Goal: Check status

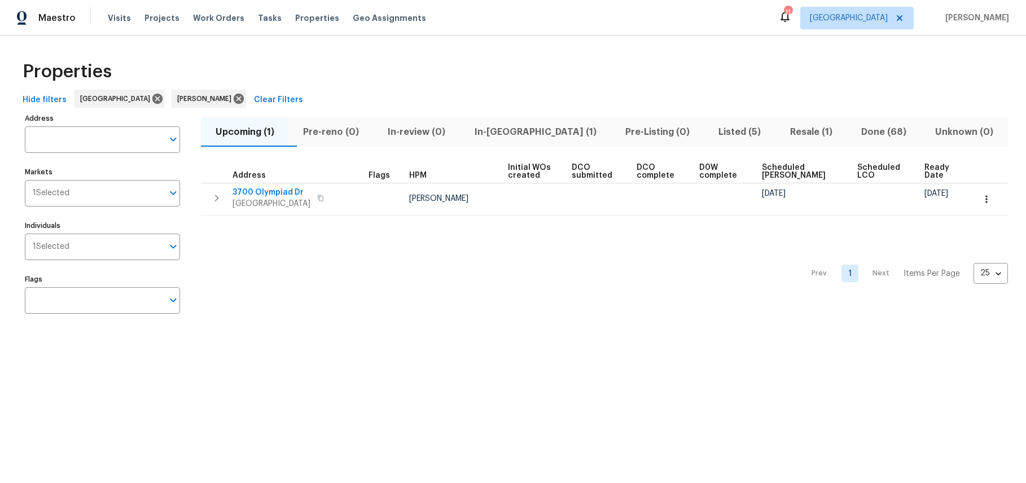
click at [249, 132] on span "Upcoming (1)" at bounding box center [245, 132] width 74 height 16
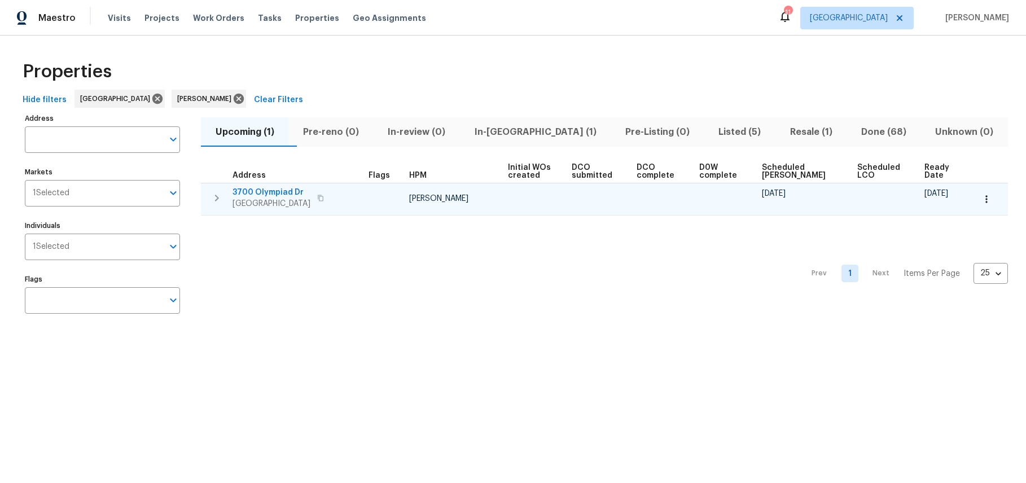
click at [322, 196] on icon "button" at bounding box center [320, 198] width 7 height 7
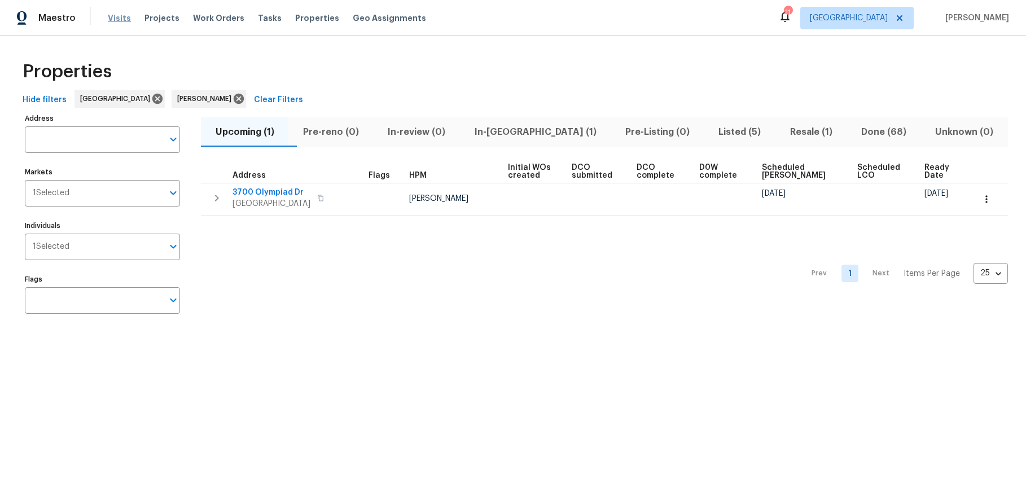
click at [118, 20] on span "Visits" at bounding box center [119, 17] width 23 height 11
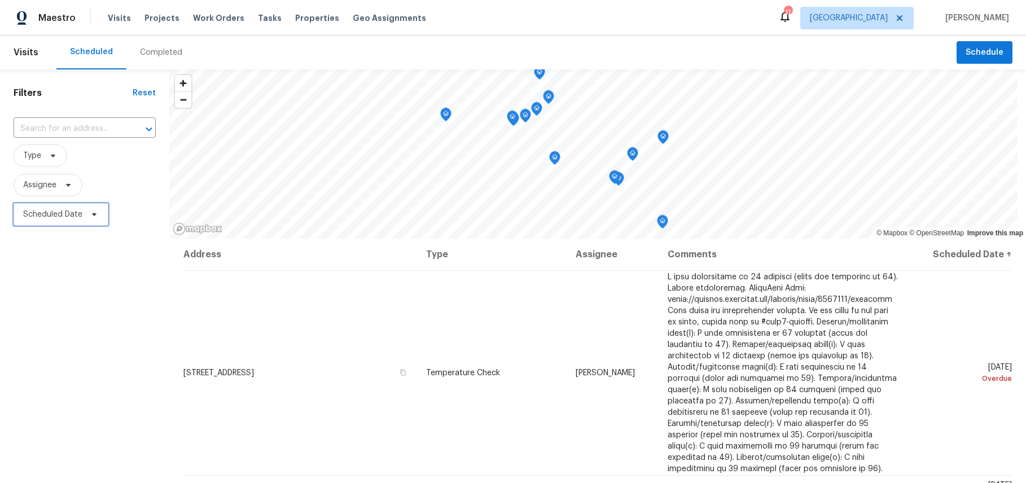
click at [69, 210] on span "Scheduled Date" at bounding box center [52, 214] width 59 height 11
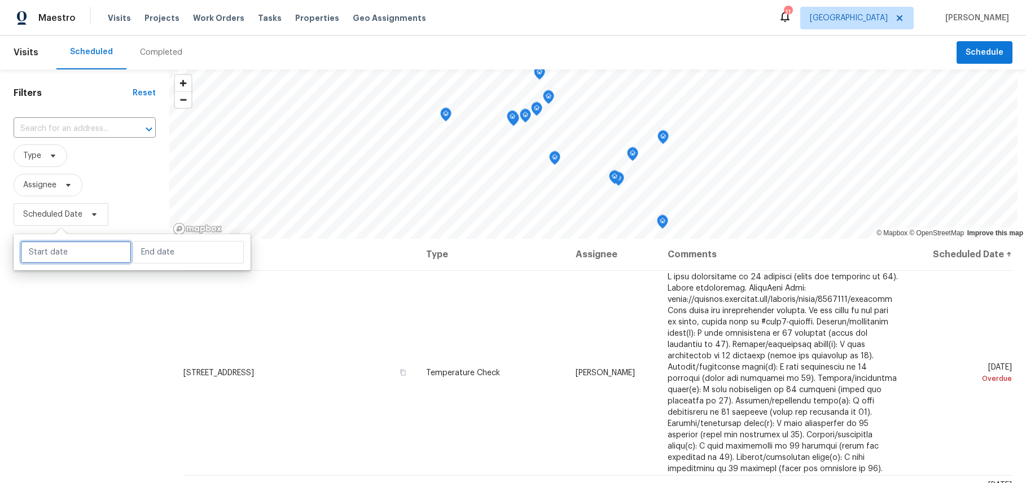
click at [69, 243] on input "text" at bounding box center [75, 252] width 111 height 23
select select "8"
select select "2025"
select select "9"
select select "2025"
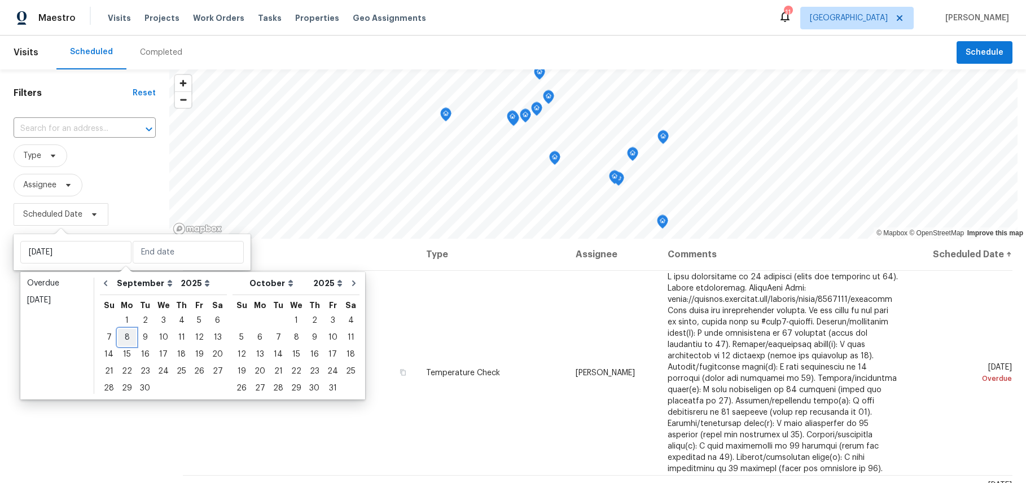
click at [126, 338] on div "8" at bounding box center [127, 338] width 18 height 16
type input "Mon, Sep 08"
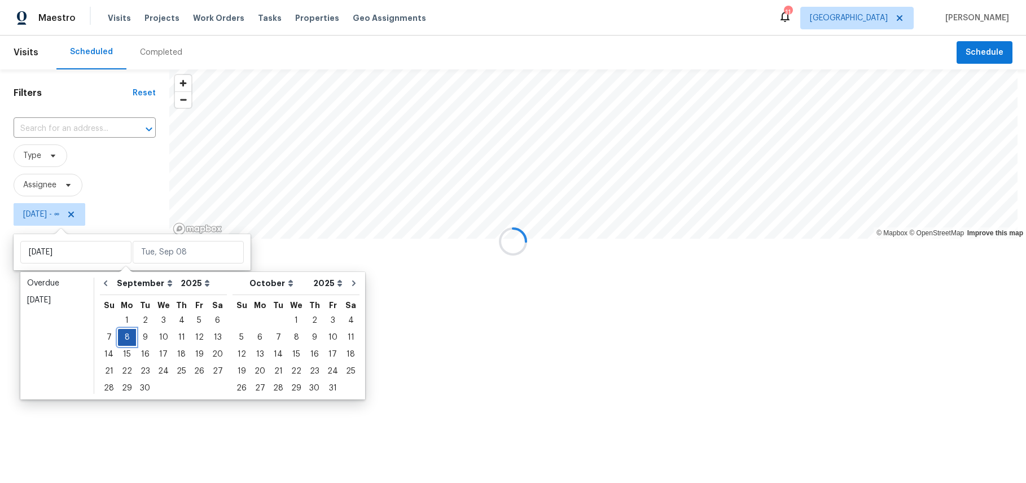
click at [126, 338] on div "8" at bounding box center [127, 338] width 18 height 16
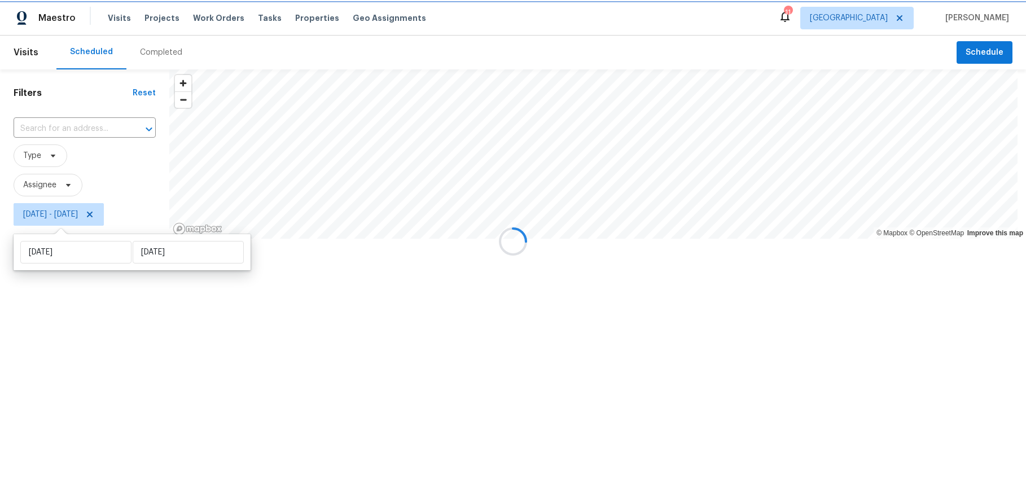
type input "Mon, Sep 08"
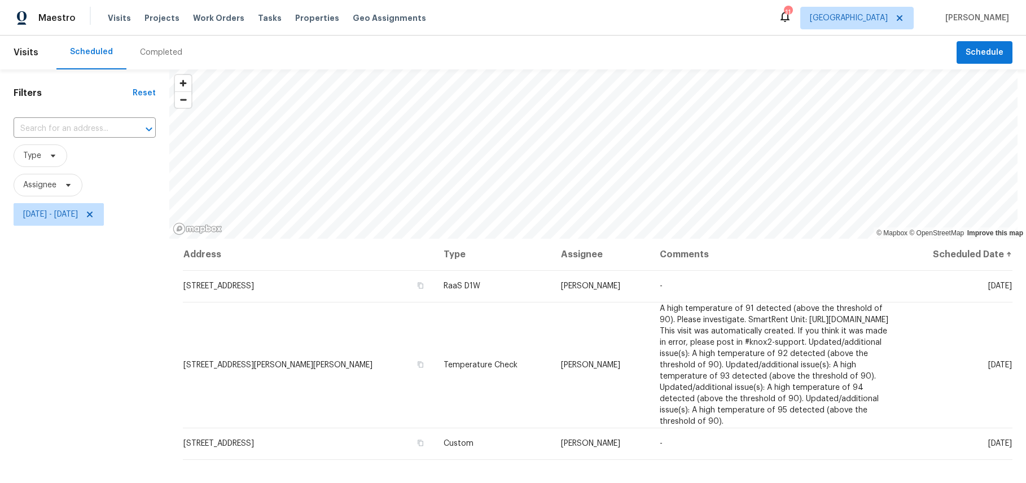
click at [74, 351] on div "Filters Reset ​ Type Assignee Mon, Sep 08 - Mon, Sep 08" at bounding box center [84, 347] width 169 height 556
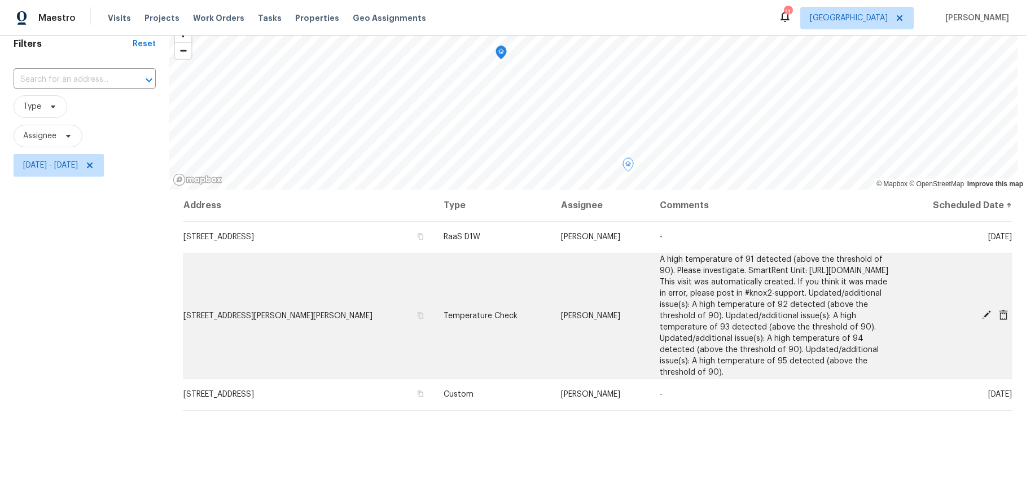
scroll to position [38, 0]
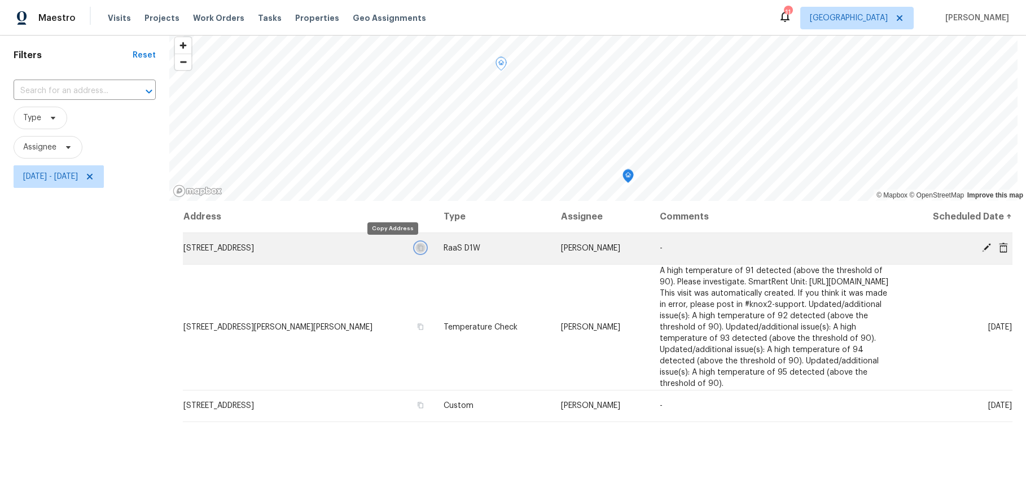
click at [418, 248] on icon "button" at bounding box center [421, 248] width 6 height 6
